Goal: Task Accomplishment & Management: Complete application form

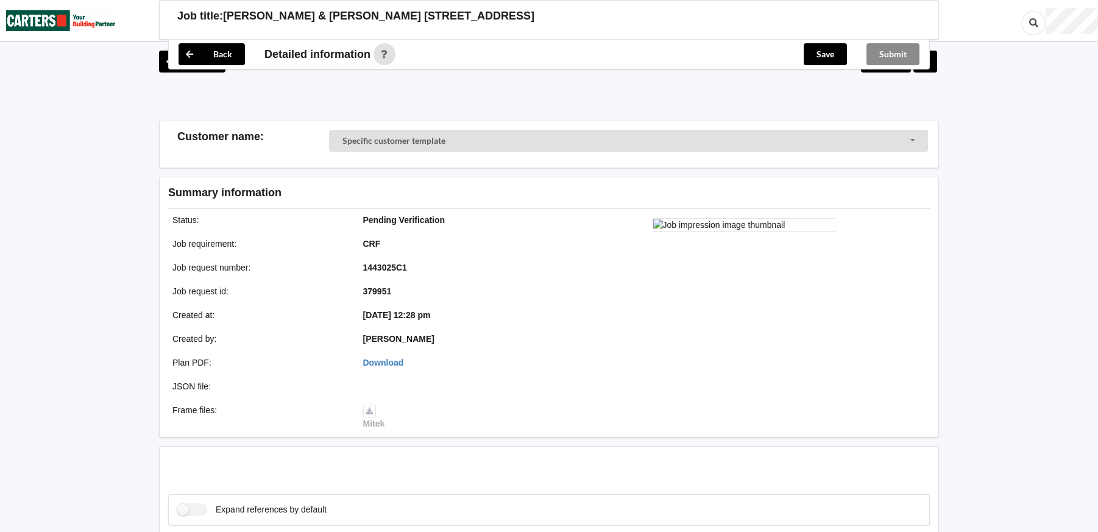
scroll to position [680, 0]
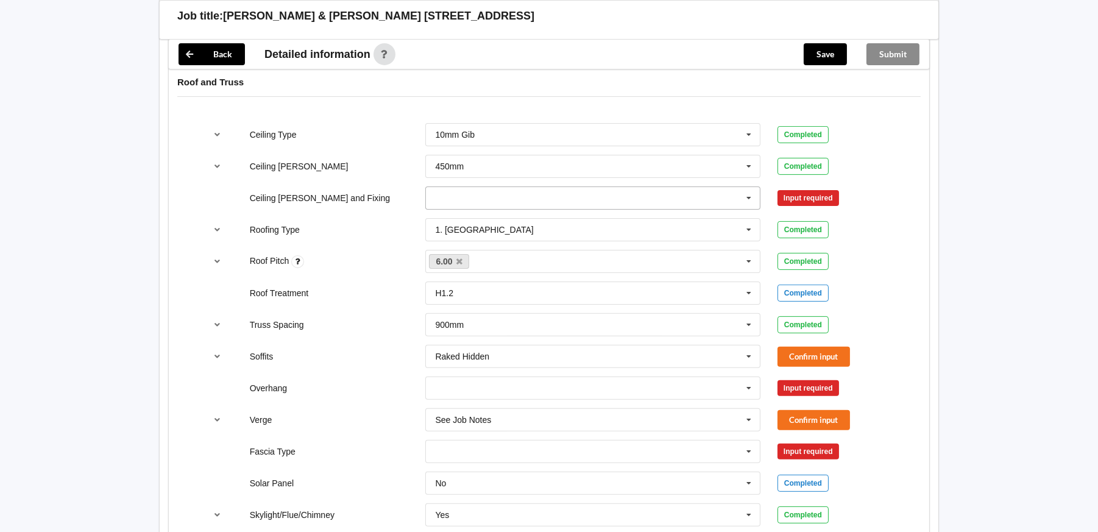
click at [747, 199] on icon at bounding box center [748, 198] width 18 height 23
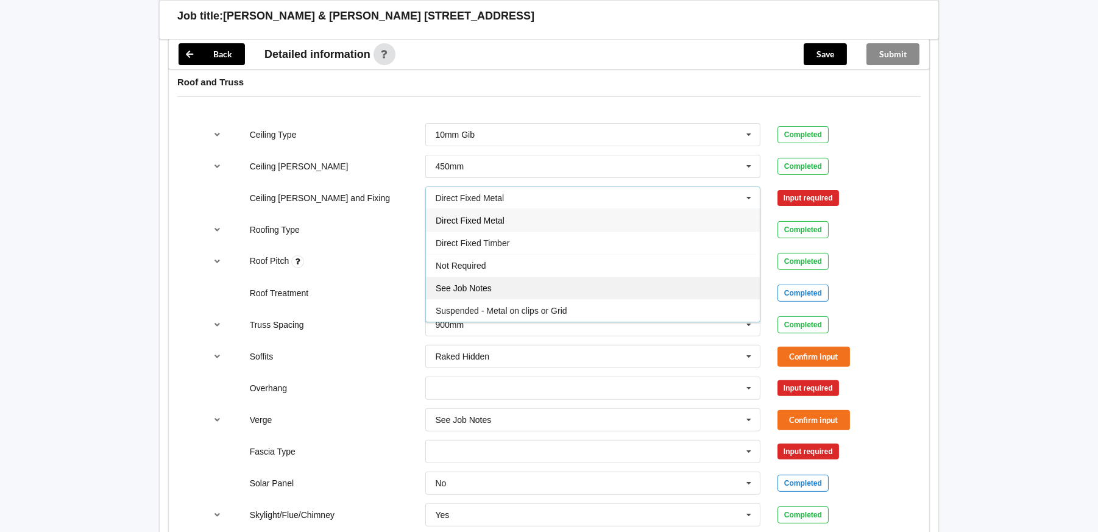
click at [537, 284] on div "See Job Notes" at bounding box center [593, 288] width 334 height 23
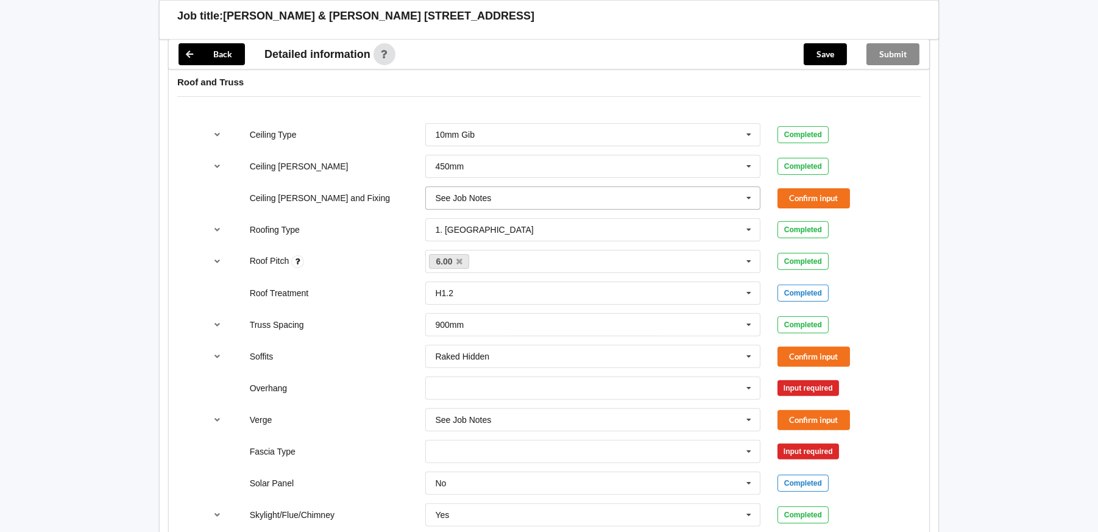
click at [747, 189] on icon at bounding box center [748, 198] width 18 height 23
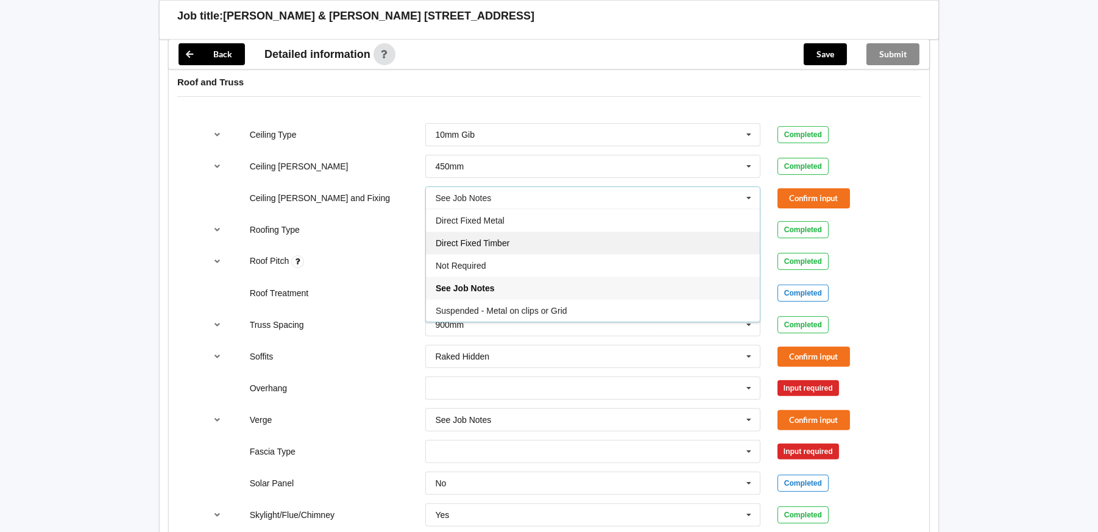
click at [571, 245] on div "Direct Fixed Timber" at bounding box center [593, 242] width 334 height 23
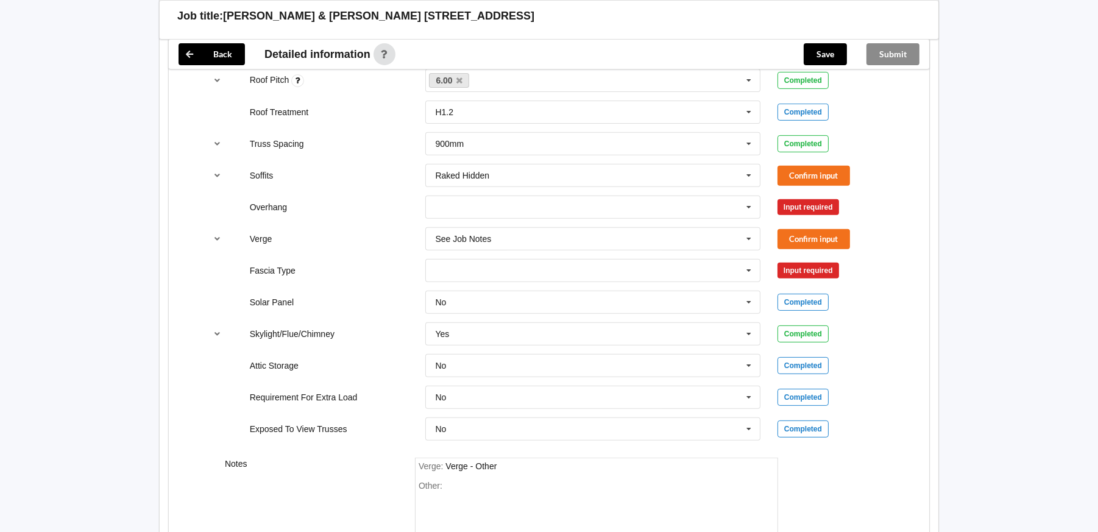
scroll to position [864, 0]
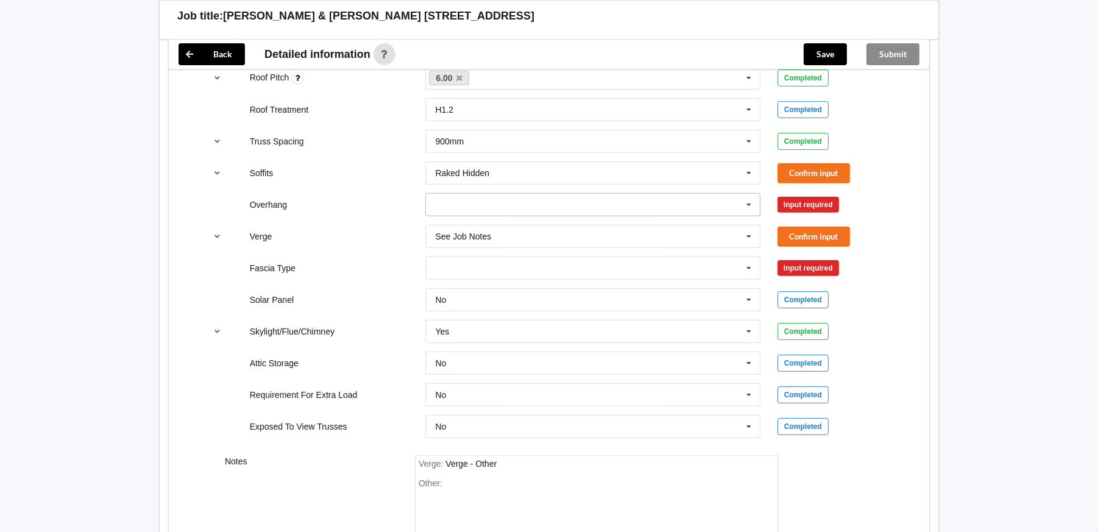
click at [747, 205] on icon at bounding box center [748, 205] width 18 height 23
click at [479, 266] on div "600mm" at bounding box center [593, 272] width 334 height 23
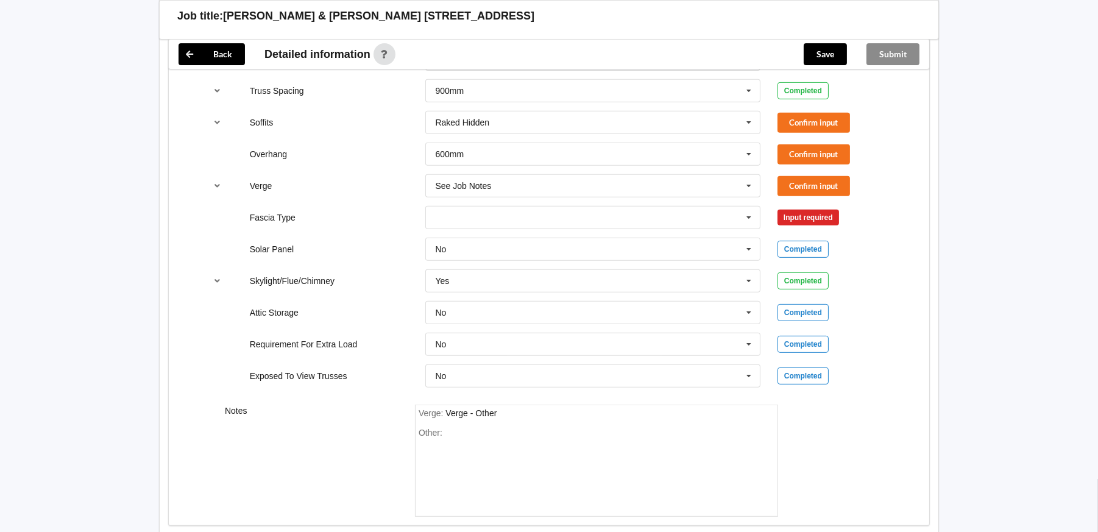
scroll to position [924, 0]
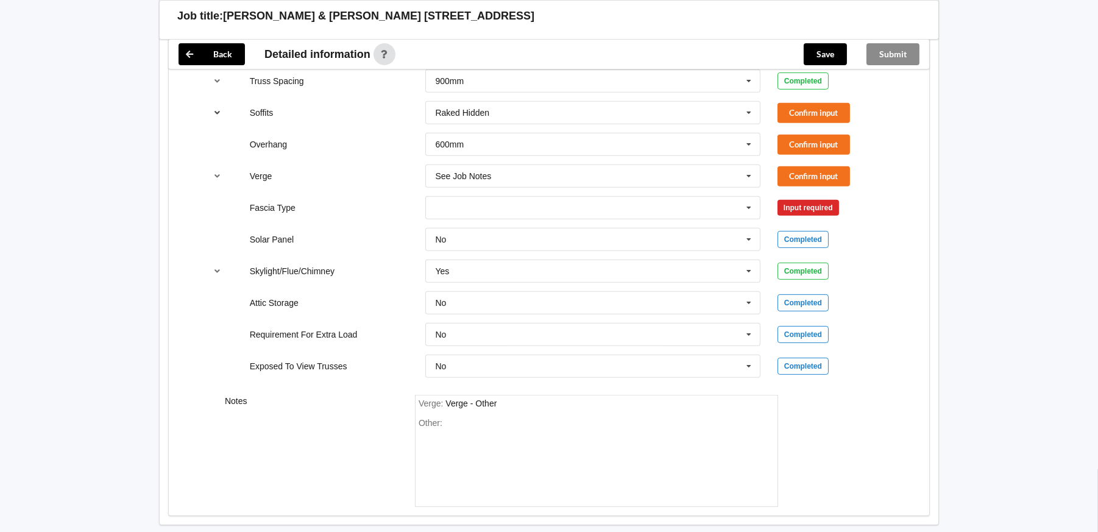
click at [209, 112] on button "reference-toggle" at bounding box center [218, 113] width 24 height 22
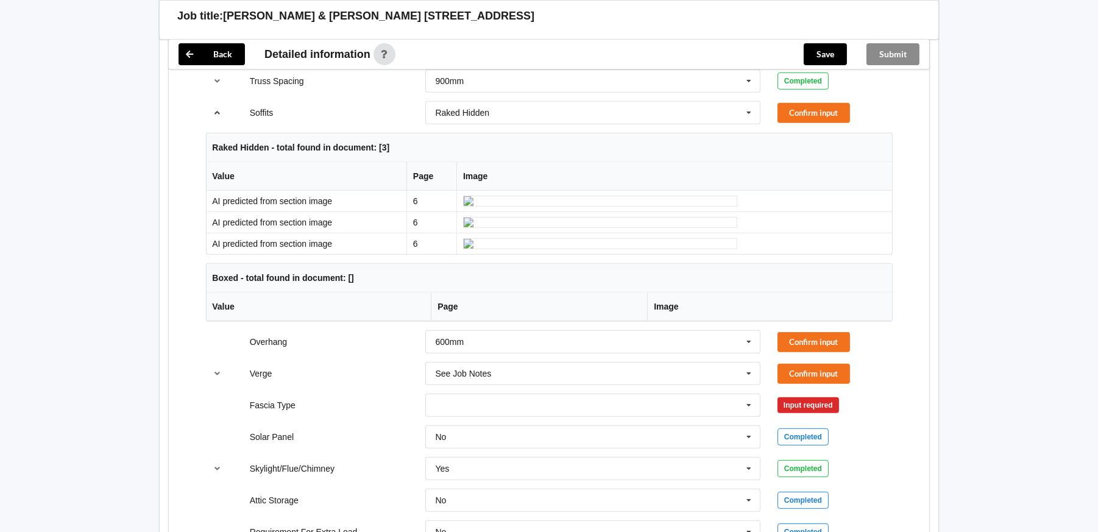
click at [214, 113] on icon "reference-toggle" at bounding box center [218, 111] width 10 height 7
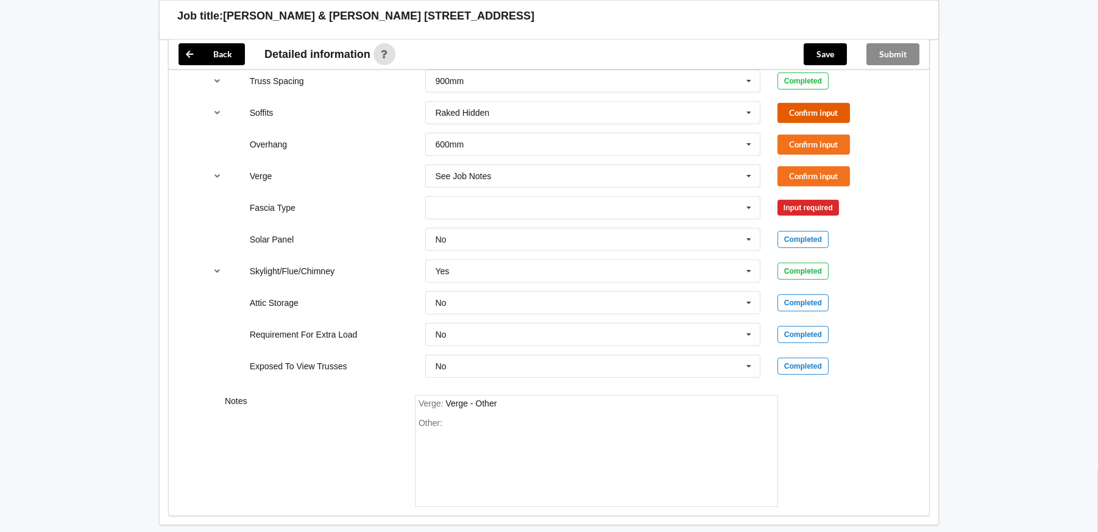
click at [839, 116] on button "Confirm input" at bounding box center [813, 113] width 72 height 20
click at [828, 146] on button "Confirm input" at bounding box center [813, 145] width 72 height 20
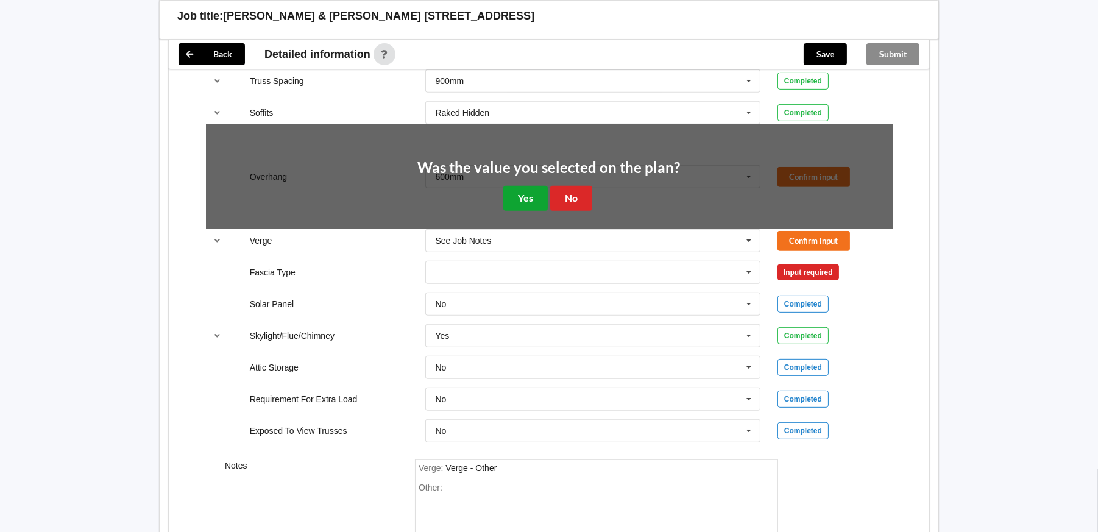
click at [538, 194] on button "Yes" at bounding box center [525, 198] width 44 height 25
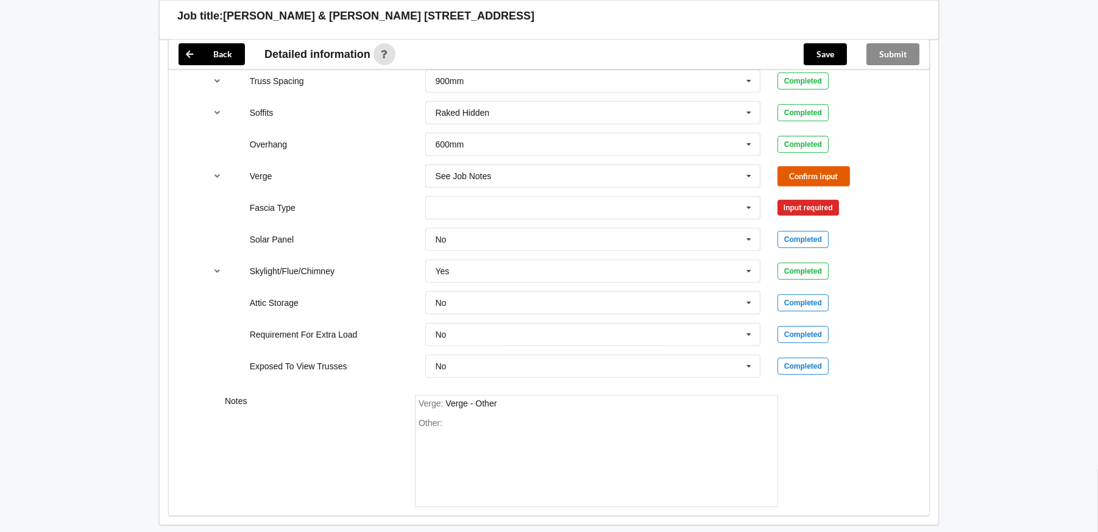
click at [813, 175] on button "Confirm input" at bounding box center [813, 176] width 72 height 20
click at [748, 238] on icon at bounding box center [748, 239] width 18 height 23
click at [442, 422] on div "Other:" at bounding box center [596, 460] width 356 height 85
click at [498, 418] on div "SOLA TUBES" at bounding box center [471, 423] width 53 height 10
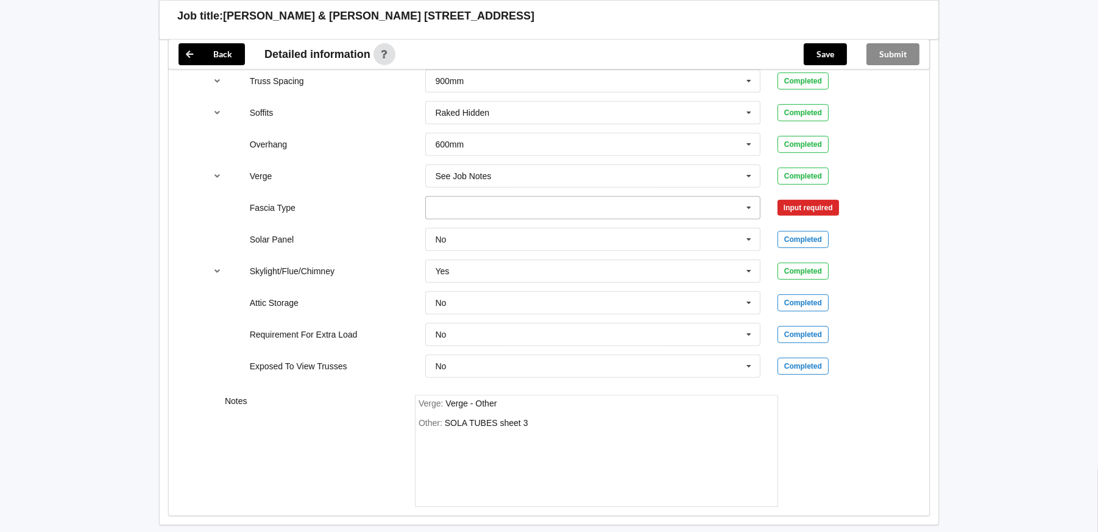
click at [481, 206] on input "text" at bounding box center [593, 208] width 334 height 22
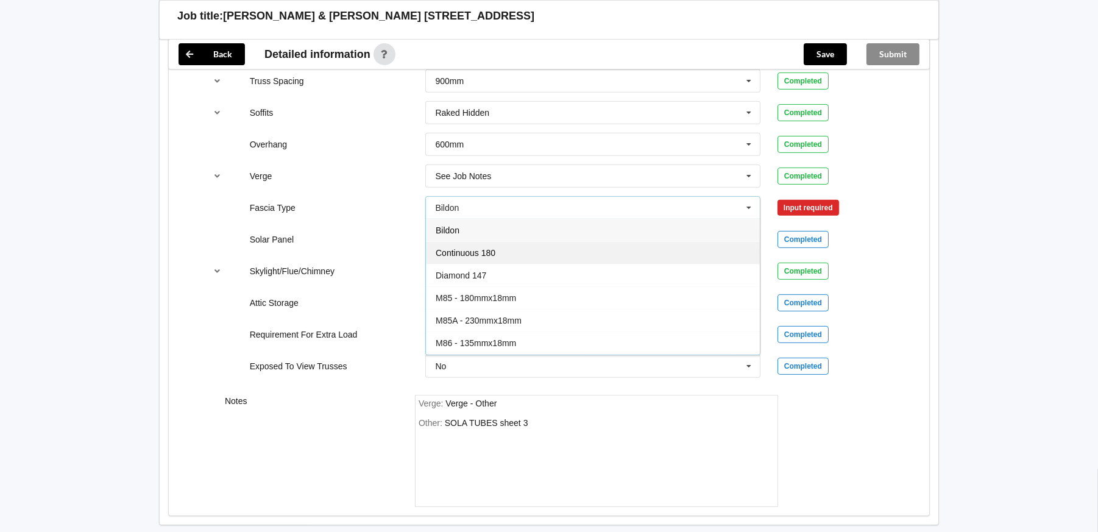
click at [476, 250] on span "Continuous 180" at bounding box center [466, 253] width 60 height 10
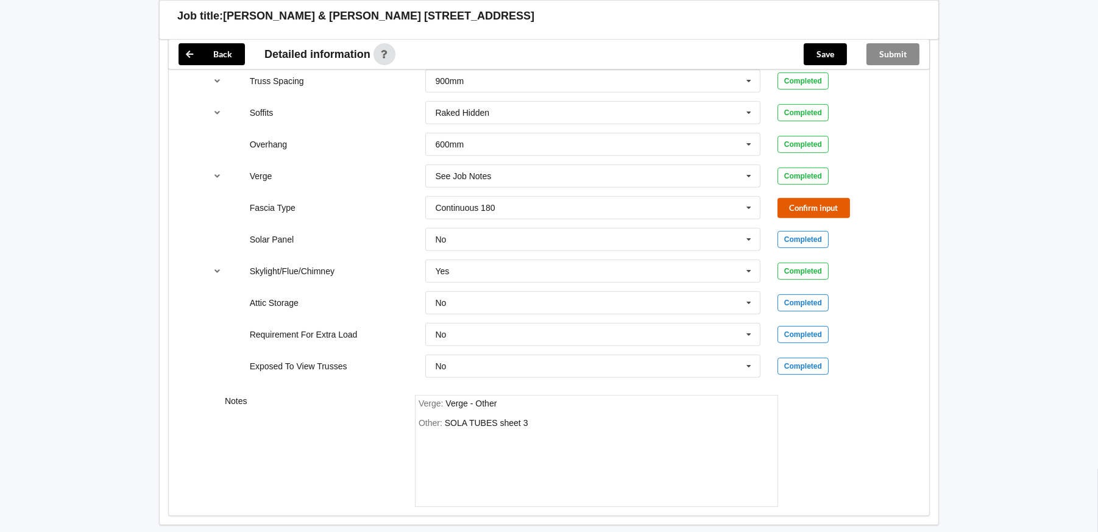
click at [786, 205] on button "Confirm input" at bounding box center [813, 208] width 72 height 20
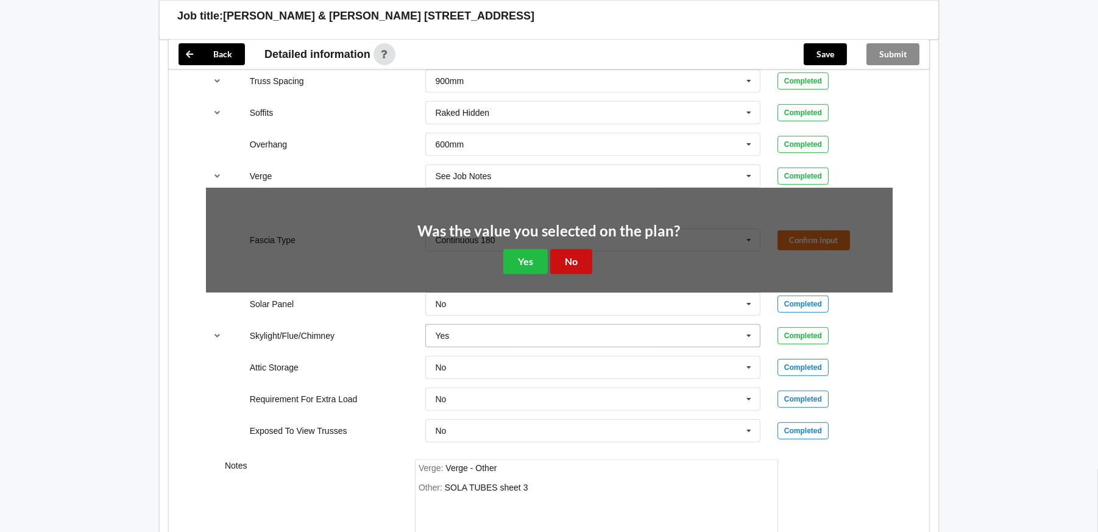
click at [559, 258] on button "No" at bounding box center [571, 261] width 42 height 25
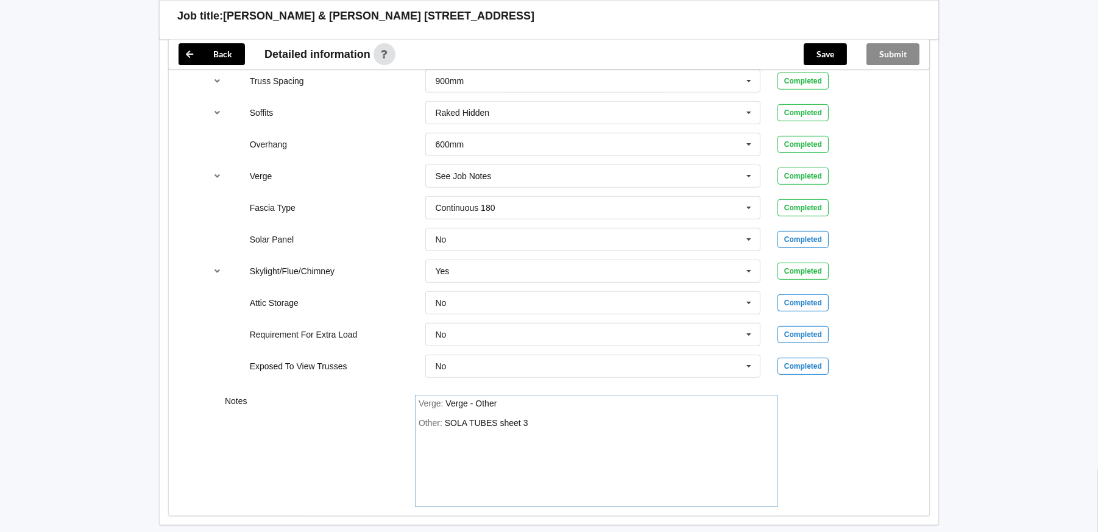
click at [528, 421] on div "SOLA TUBES sheet 3" at bounding box center [486, 423] width 83 height 10
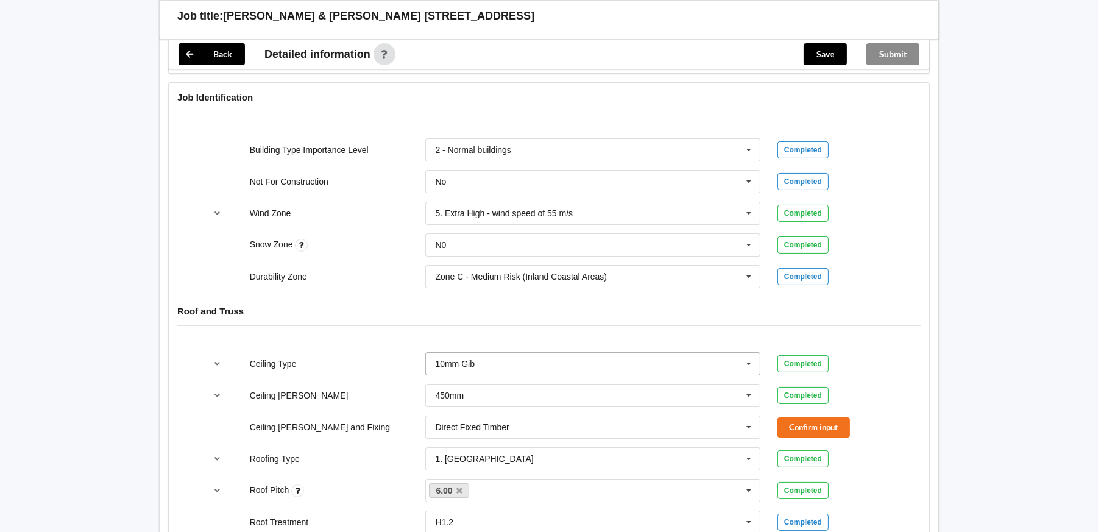
scroll to position [559, 0]
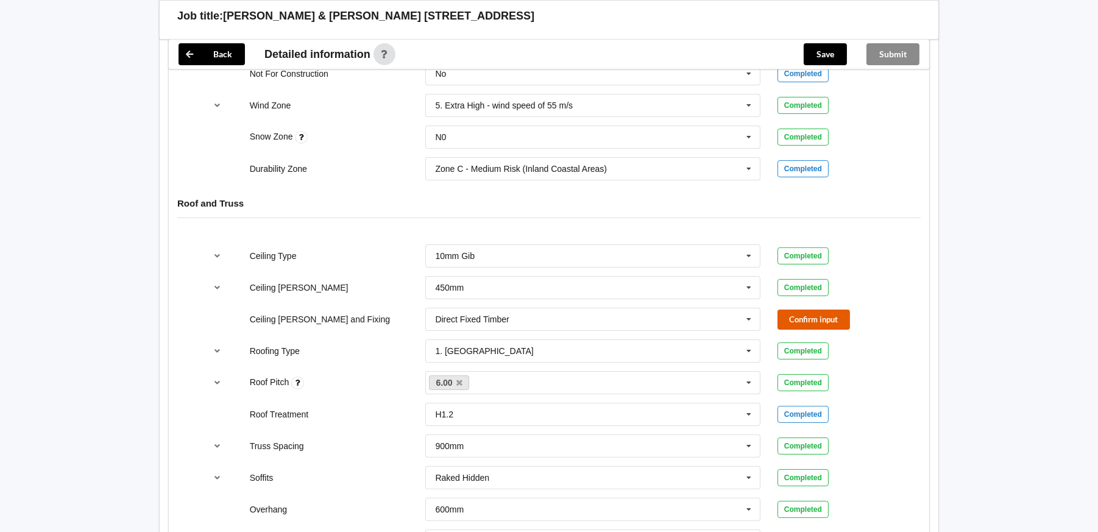
click at [809, 321] on button "Confirm input" at bounding box center [813, 319] width 72 height 20
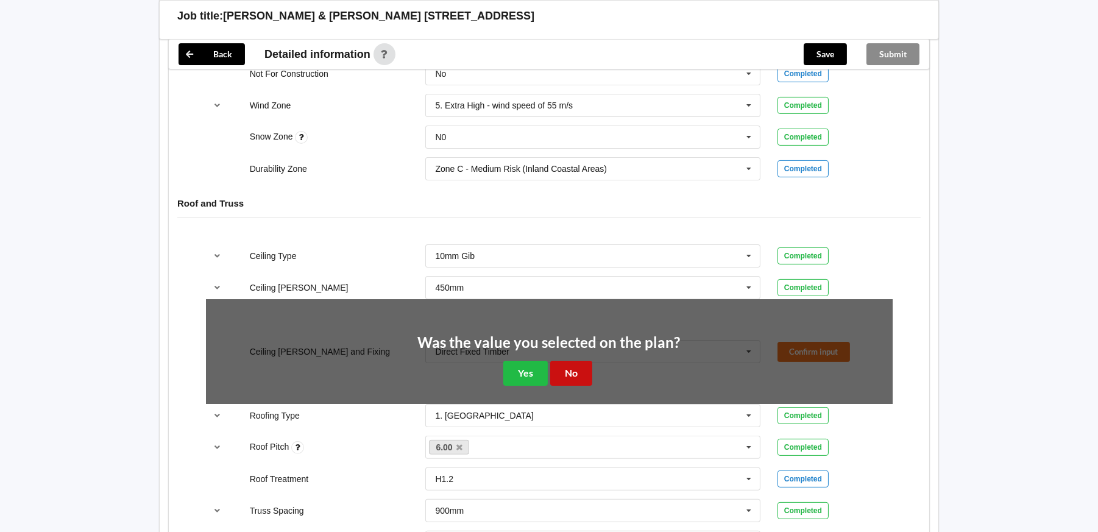
click at [573, 369] on button "No" at bounding box center [571, 373] width 42 height 25
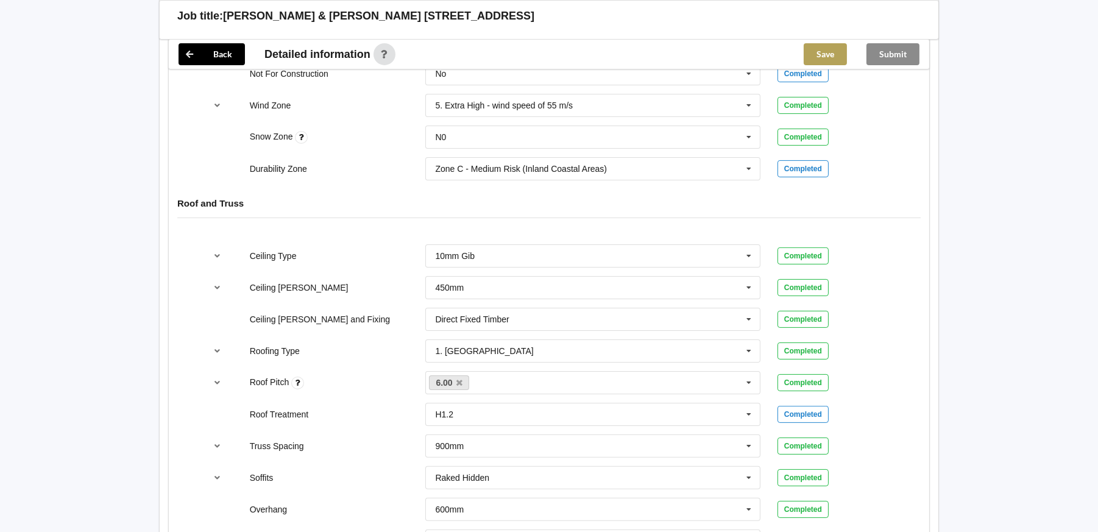
click at [816, 56] on button "Save" at bounding box center [824, 54] width 43 height 22
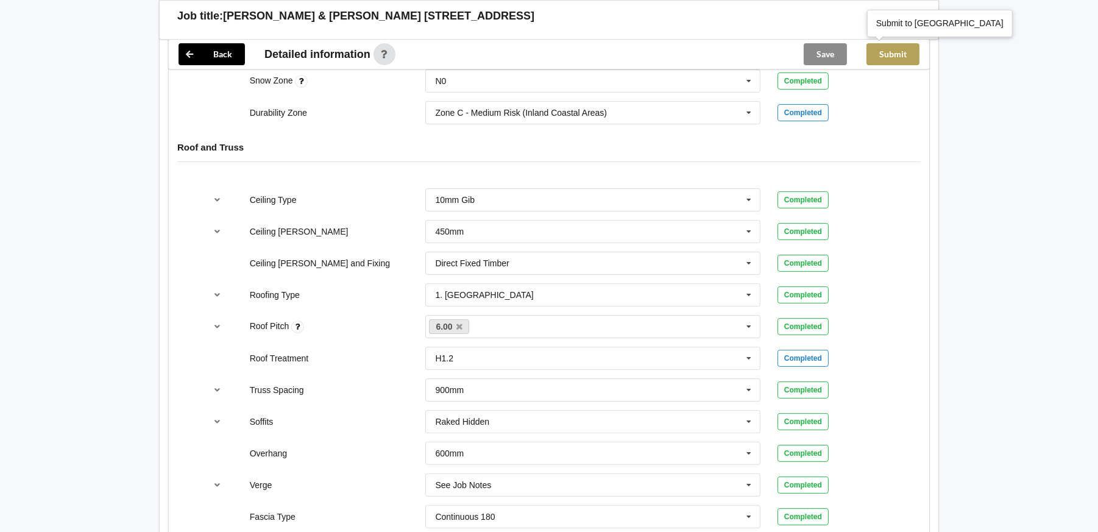
click at [896, 48] on button "Submit" at bounding box center [892, 54] width 53 height 22
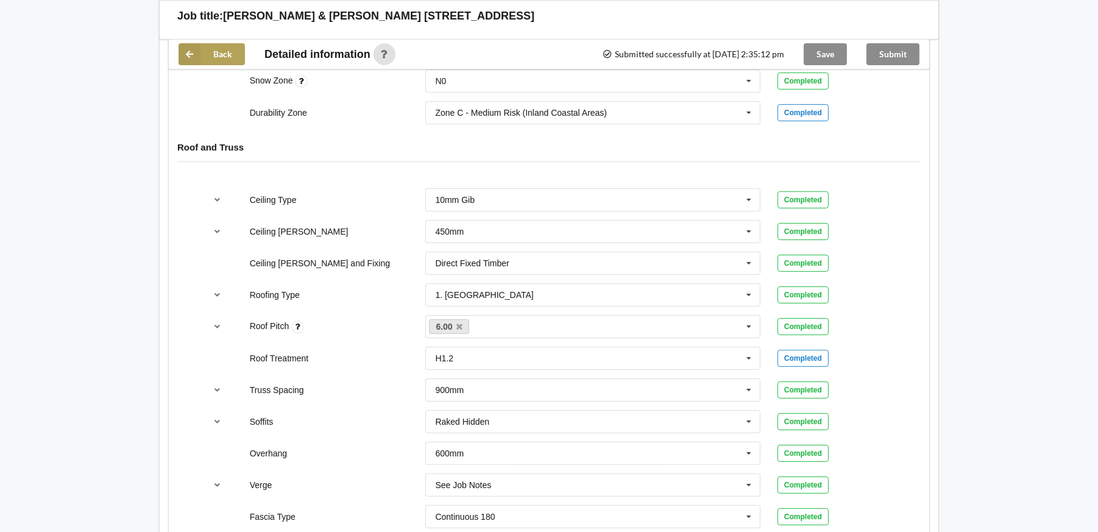
click at [222, 52] on button "Back" at bounding box center [211, 54] width 66 height 22
